Goal: Task Accomplishment & Management: Manage account settings

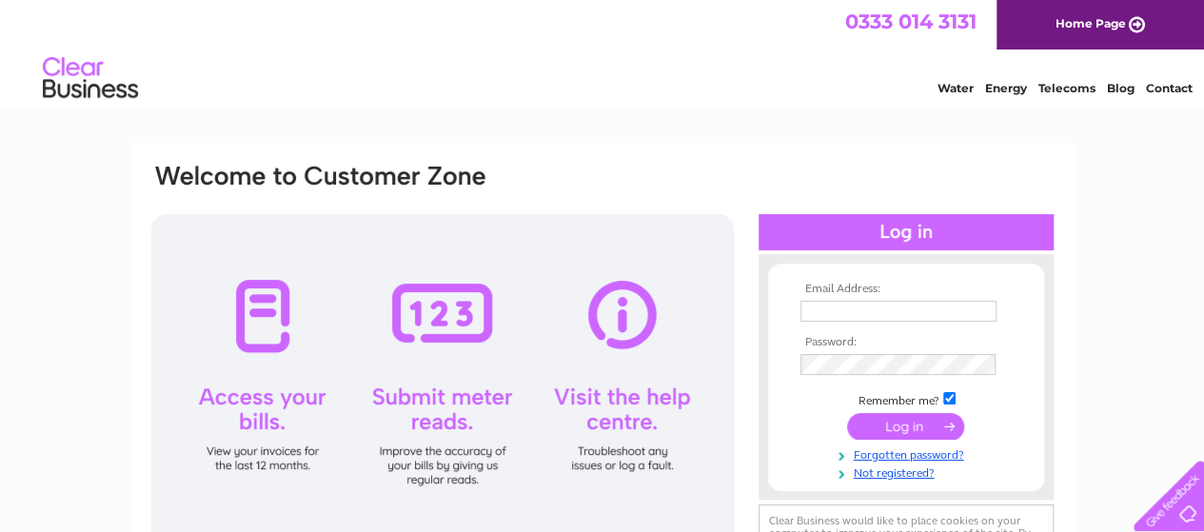
type input "[EMAIL_ADDRESS][DOMAIN_NAME]"
click at [876, 428] on input "submit" at bounding box center [905, 426] width 117 height 27
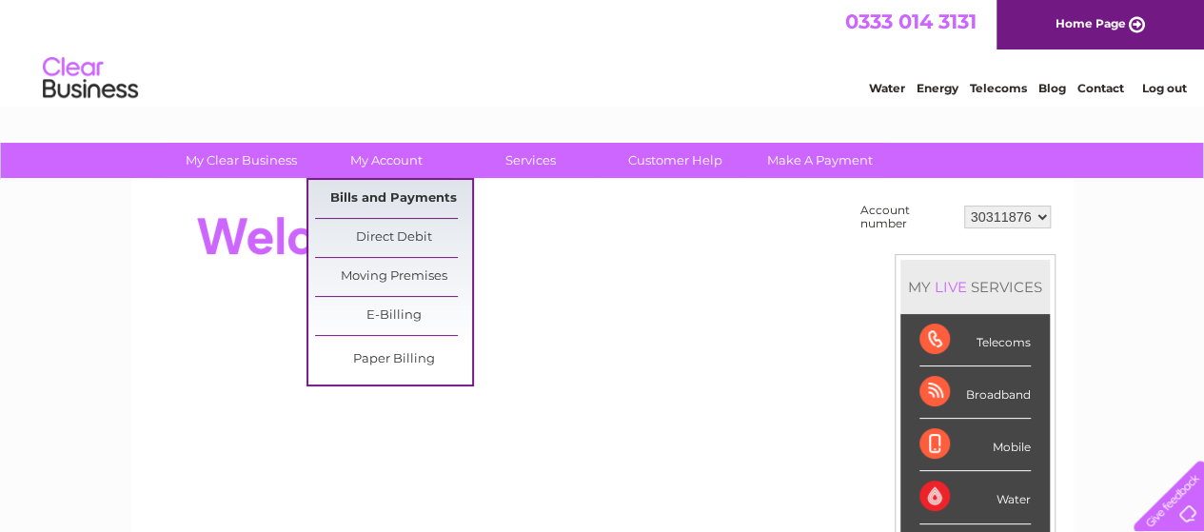
click at [404, 195] on link "Bills and Payments" at bounding box center [393, 199] width 157 height 38
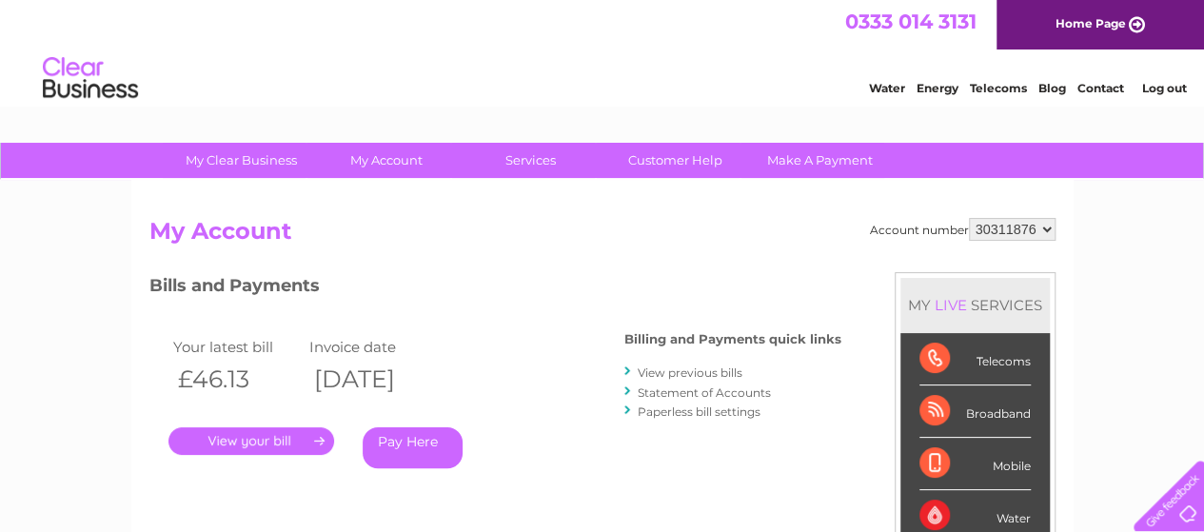
click at [1041, 229] on select "30311876 30311882" at bounding box center [1012, 229] width 87 height 23
select select "30311882"
click at [970, 218] on select "30311876 30311882" at bounding box center [1012, 229] width 87 height 23
click at [294, 440] on link "." at bounding box center [252, 441] width 166 height 28
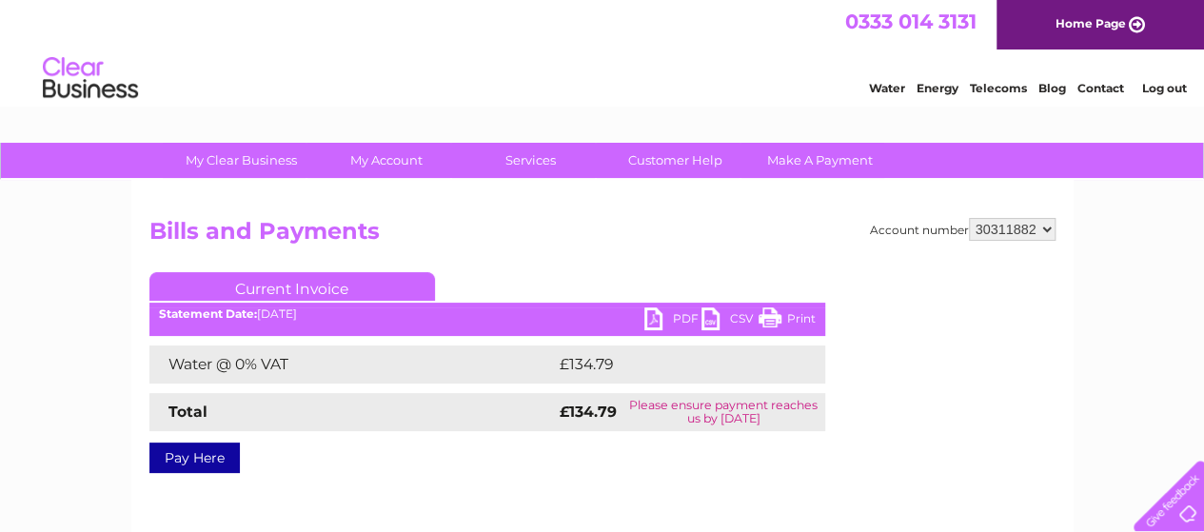
click at [670, 306] on ul "Current Invoice" at bounding box center [487, 289] width 676 height 35
click at [673, 310] on link "PDF" at bounding box center [673, 322] width 57 height 28
click at [1159, 86] on link "Log out" at bounding box center [1164, 88] width 45 height 14
